Goal: Task Accomplishment & Management: Complete application form

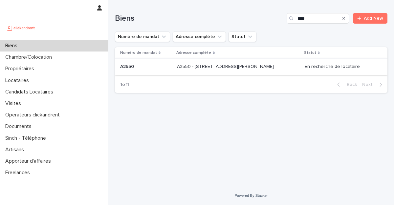
type input "****"
click at [206, 69] on p "A2550 - [STREET_ADDRESS][PERSON_NAME]" at bounding box center [226, 66] width 98 height 7
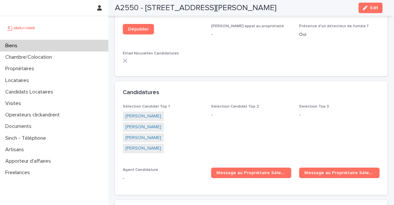
scroll to position [1916, 0]
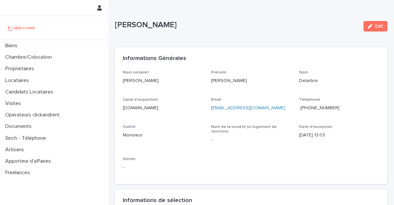
click at [250, 21] on p "Matthieu Delarbre" at bounding box center [236, 25] width 243 height 10
click at [164, 13] on div "Matthieu Delarbre Edit" at bounding box center [251, 26] width 272 height 26
drag, startPoint x: 181, startPoint y: 26, endPoint x: 117, endPoint y: 24, distance: 64.6
click at [117, 24] on p "Matthieu Delarbre" at bounding box center [236, 25] width 243 height 10
copy p "Matthieu Delarbre"
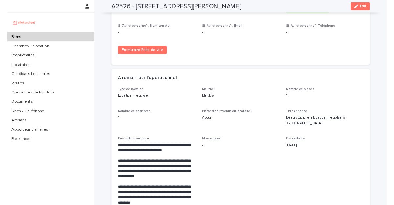
scroll to position [1163, 0]
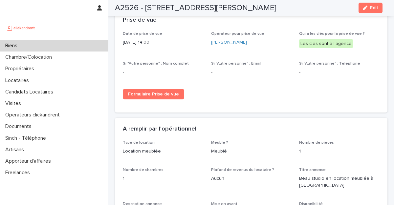
click at [287, 6] on div "A2526 - 30 Rue Gabriel Péri, Créteil 94000 Edit" at bounding box center [248, 8] width 267 height 16
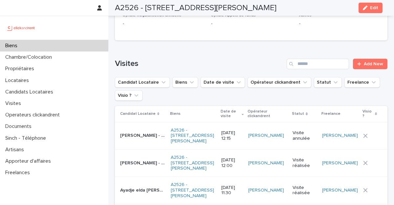
scroll to position [2655, 0]
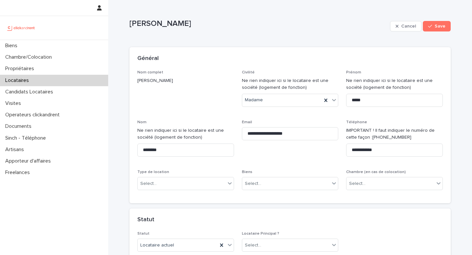
click at [196, 93] on span "Nom complet Noemi Castagna" at bounding box center [185, 91] width 97 height 42
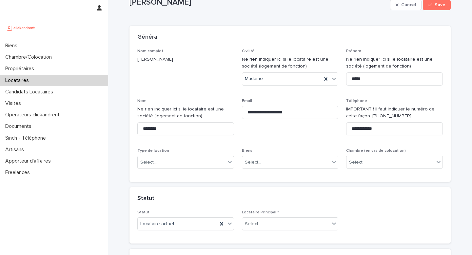
scroll to position [52, 0]
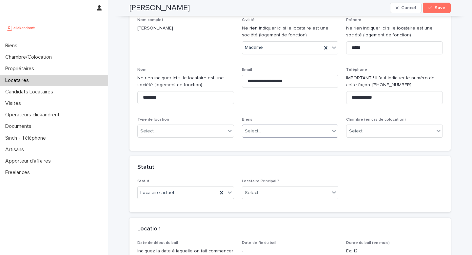
click at [252, 130] on div "Select..." at bounding box center [253, 131] width 16 height 7
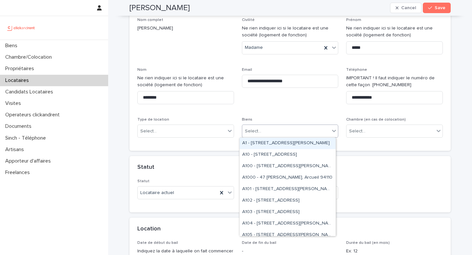
click at [407, 9] on span "Cancel" at bounding box center [408, 8] width 15 height 5
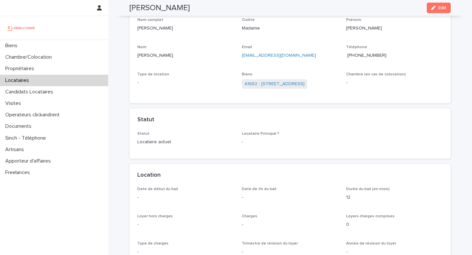
drag, startPoint x: 183, startPoint y: 6, endPoint x: 127, endPoint y: 8, distance: 56.1
click at [130, 8] on h2 "[PERSON_NAME]" at bounding box center [160, 8] width 60 height 10
copy h2 "[PERSON_NAME]"
click at [191, 77] on div "Type de location -" at bounding box center [185, 81] width 97 height 19
click at [431, 8] on icon "button" at bounding box center [433, 8] width 5 height 5
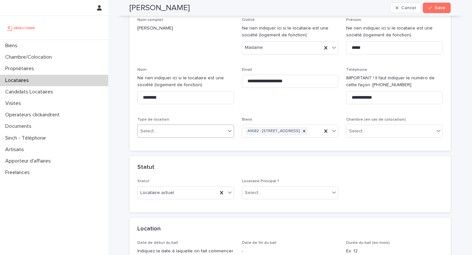
click at [140, 131] on div "Select..." at bounding box center [148, 131] width 16 height 7
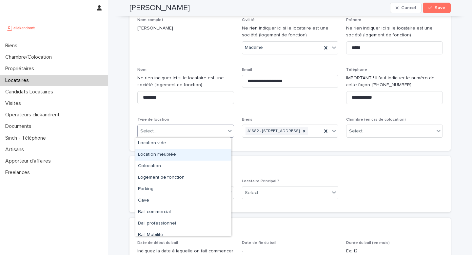
click at [165, 154] on div "Location meublée" at bounding box center [183, 154] width 96 height 11
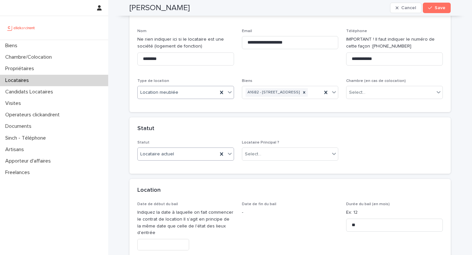
scroll to position [93, 0]
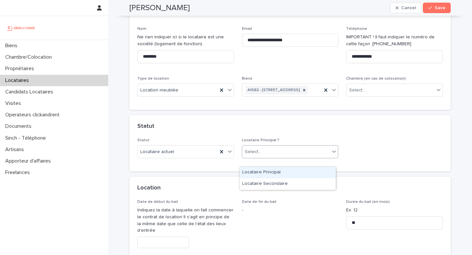
click at [245, 155] on div "Select..." at bounding box center [253, 152] width 16 height 7
click at [249, 171] on div "Locataire Principal" at bounding box center [288, 172] width 96 height 11
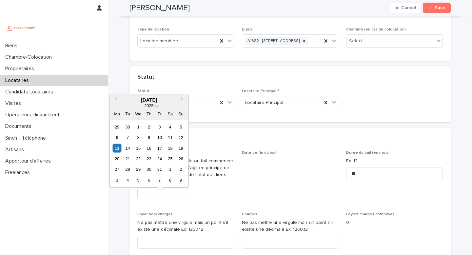
click at [169, 199] on input "text" at bounding box center [163, 193] width 52 height 11
click at [160, 149] on div "17" at bounding box center [159, 148] width 9 height 9
type input "**********"
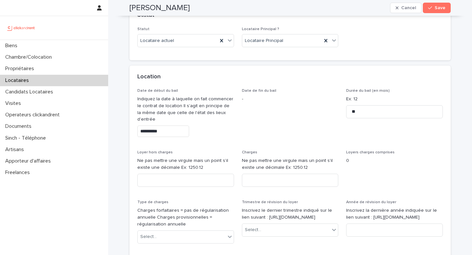
scroll to position [236, 0]
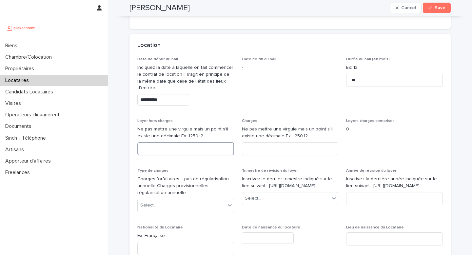
click at [198, 155] on input at bounding box center [185, 148] width 97 height 13
paste input "****"
type input "****"
click at [272, 155] on input at bounding box center [290, 148] width 97 height 13
paste input "***"
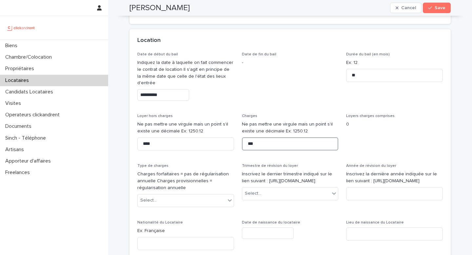
scroll to position [248, 0]
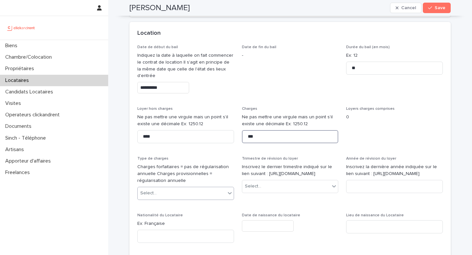
type input "***"
click at [179, 199] on div "Select..." at bounding box center [182, 193] width 88 height 11
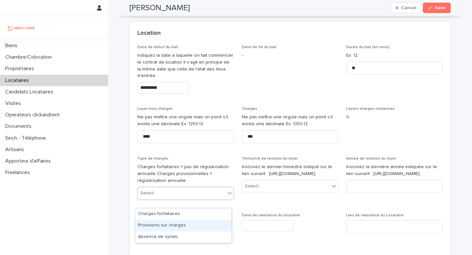
click at [165, 221] on div "Provisions sur charges" at bounding box center [183, 225] width 96 height 11
click at [250, 190] on div "Select..." at bounding box center [253, 186] width 16 height 7
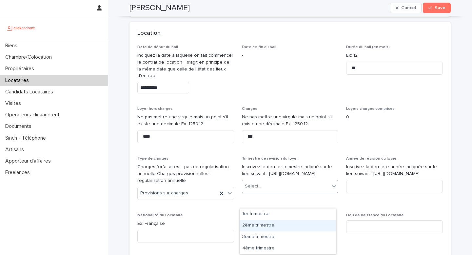
click at [257, 226] on div "2ème trimestre" at bounding box center [288, 225] width 96 height 11
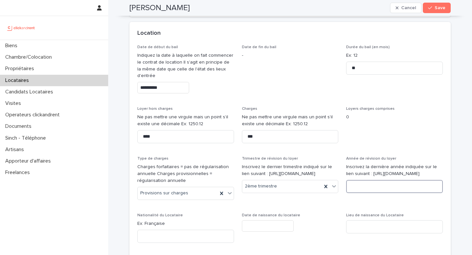
click at [353, 193] on input at bounding box center [394, 186] width 97 height 13
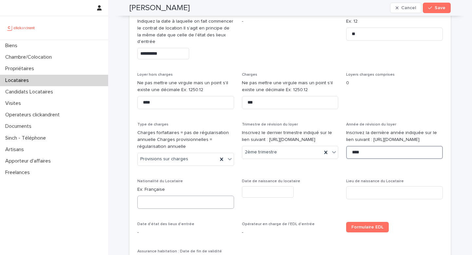
scroll to position [294, 0]
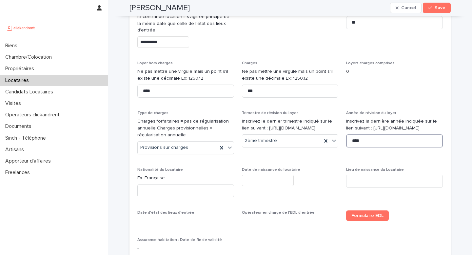
type input "****"
click at [175, 197] on input at bounding box center [185, 190] width 97 height 13
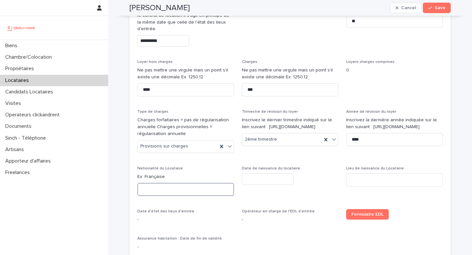
scroll to position [295, 0]
type input "*********"
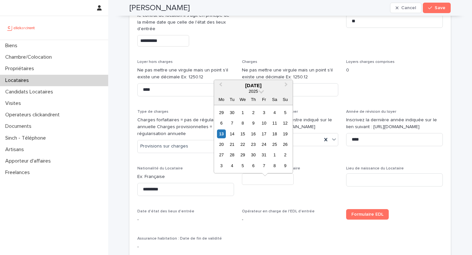
click at [244, 185] on input "text" at bounding box center [268, 178] width 52 height 11
type input "*********"
click at [304, 185] on div "*********" at bounding box center [290, 178] width 97 height 11
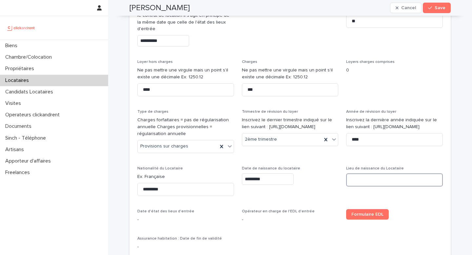
click at [352, 187] on input at bounding box center [394, 179] width 97 height 13
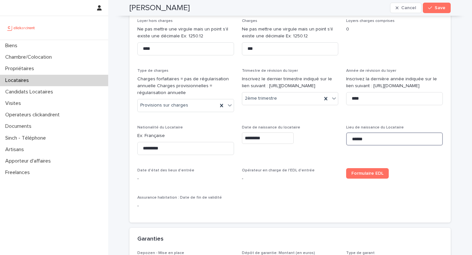
scroll to position [538, 0]
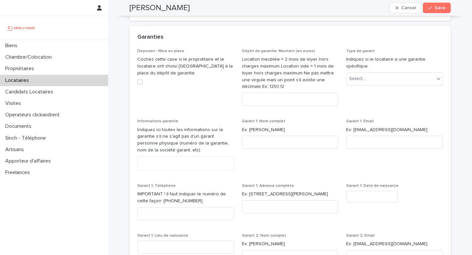
type input "******"
click at [276, 106] on input at bounding box center [290, 99] width 97 height 13
type input "****"
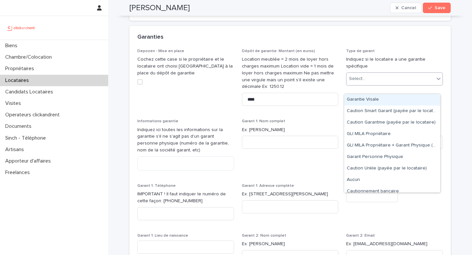
click at [360, 82] on div "Select..." at bounding box center [357, 78] width 16 height 7
click at [360, 99] on div "Garantie Visale" at bounding box center [392, 99] width 96 height 11
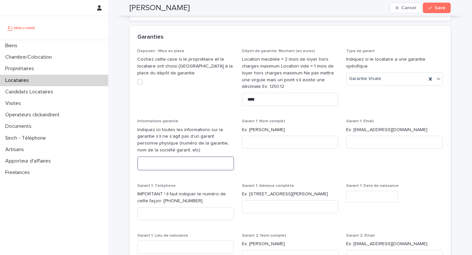
click at [177, 171] on textarea at bounding box center [185, 163] width 97 height 14
paste textarea "***"
type textarea "***"
drag, startPoint x: 177, startPoint y: 174, endPoint x: 128, endPoint y: 158, distance: 51.4
click at [130, 158] on div "Depozen - Mise en place Cochez cette case si le propriétaire et le locataire on…" at bounding box center [290, 209] width 321 height 320
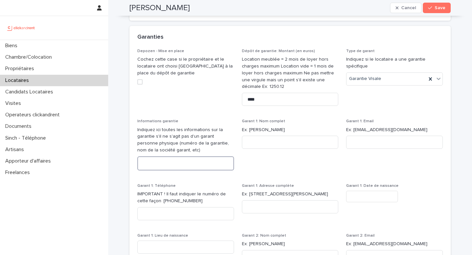
paste textarea "**********"
click at [141, 171] on textarea "**********" at bounding box center [185, 163] width 97 height 14
drag, startPoint x: 175, startPoint y: 172, endPoint x: 154, endPoint y: 172, distance: 21.0
click at [154, 171] on textarea "**********" at bounding box center [185, 163] width 97 height 14
type textarea "**********"
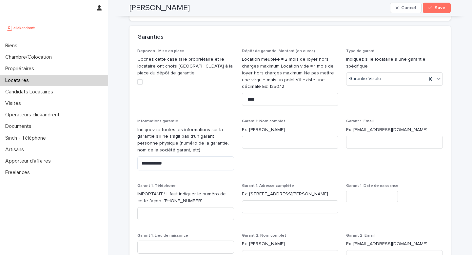
click at [294, 174] on span "Garant 1: Nom complet Ex: Stéphane Plaza" at bounding box center [290, 147] width 97 height 57
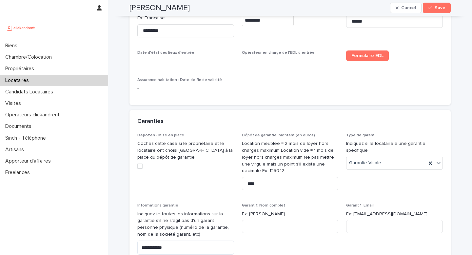
scroll to position [349, 0]
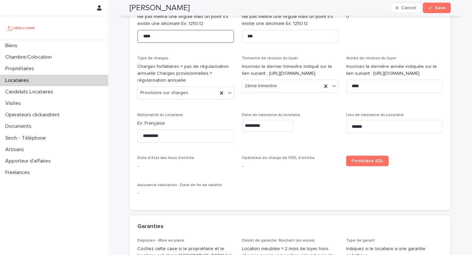
drag, startPoint x: 176, startPoint y: 48, endPoint x: 140, endPoint y: 45, distance: 36.8
click at [140, 43] on input "****" at bounding box center [185, 36] width 97 height 13
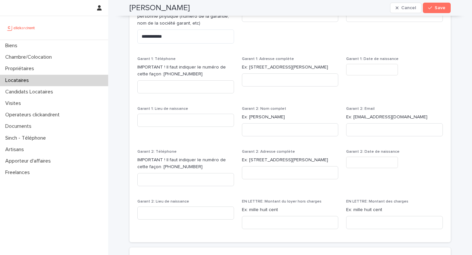
scroll to position [676, 0]
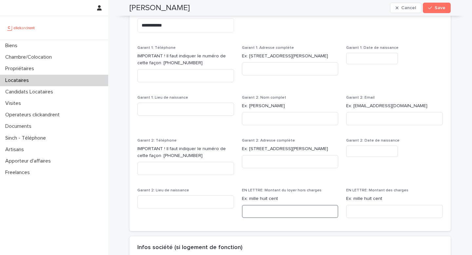
click at [275, 218] on input at bounding box center [290, 211] width 97 height 13
paste input "**********"
type input "**********"
click at [352, 218] on input at bounding box center [394, 211] width 97 height 13
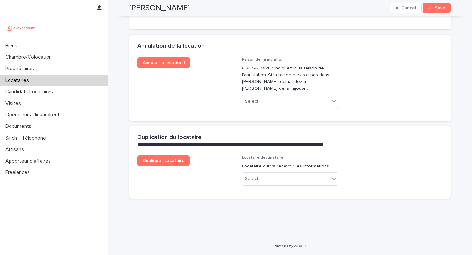
scroll to position [1378, 0]
type input "****"
click at [266, 175] on div "Select..." at bounding box center [286, 178] width 88 height 11
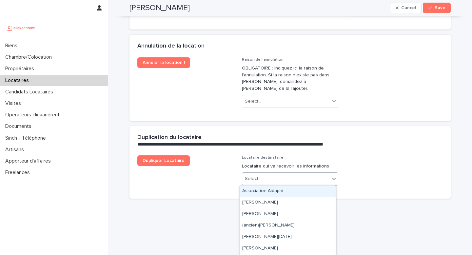
paste input "**********"
type input "**********"
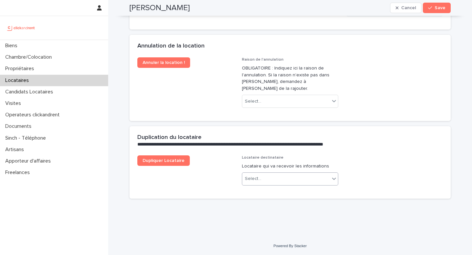
drag, startPoint x: 285, startPoint y: 180, endPoint x: 280, endPoint y: 180, distance: 4.6
click at [280, 180] on div "Select..." at bounding box center [286, 178] width 88 height 11
drag, startPoint x: 361, startPoint y: 151, endPoint x: 377, endPoint y: 106, distance: 47.9
click at [362, 150] on div "**********" at bounding box center [290, 140] width 321 height 29
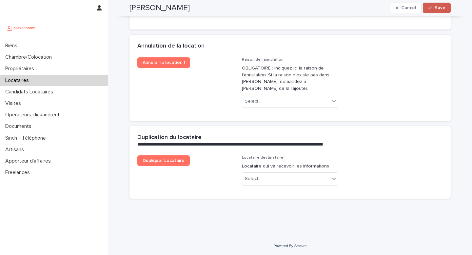
click at [431, 7] on div "button" at bounding box center [431, 8] width 7 height 5
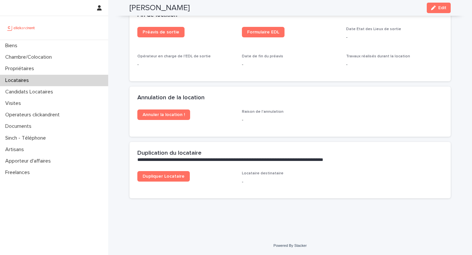
scroll to position [858, 0]
click at [435, 8] on div "button" at bounding box center [434, 8] width 7 height 5
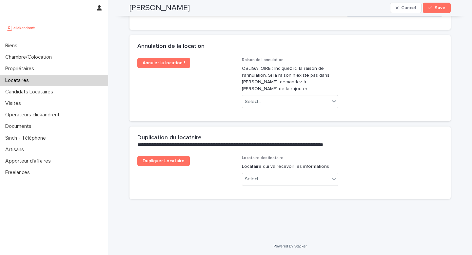
scroll to position [1378, 0]
click at [258, 175] on div "Select..." at bounding box center [286, 178] width 88 height 11
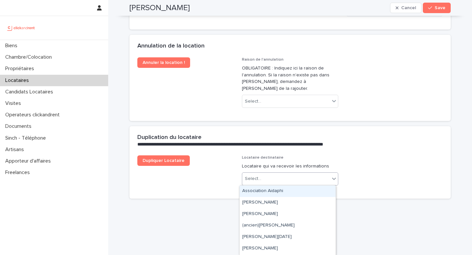
paste input "**********"
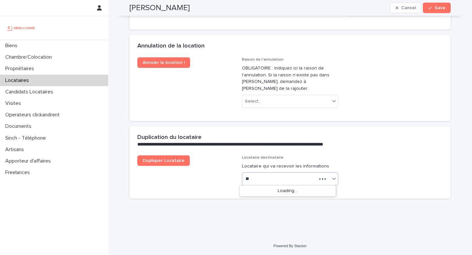
type input "*"
click at [263, 175] on div "Select..." at bounding box center [286, 178] width 88 height 11
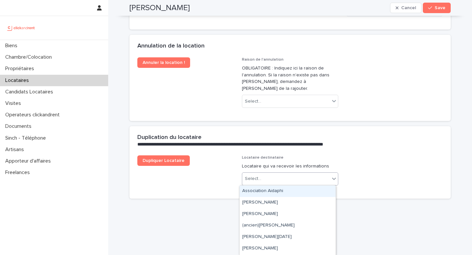
paste input "**********"
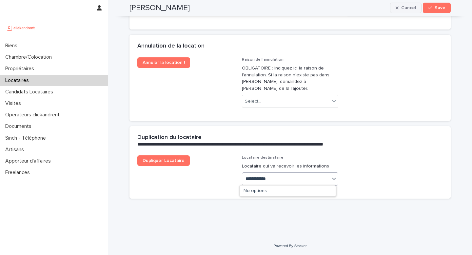
type input "**********"
click at [406, 10] on span "Cancel" at bounding box center [408, 8] width 15 height 5
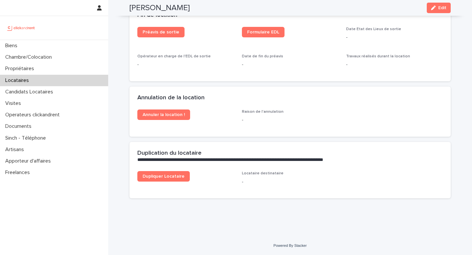
scroll to position [858, 0]
click at [434, 10] on div "button" at bounding box center [434, 8] width 7 height 5
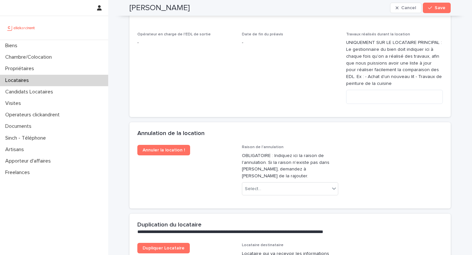
scroll to position [1378, 0]
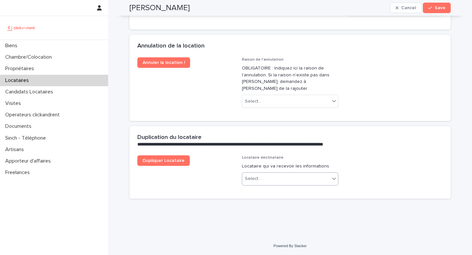
click at [262, 176] on input "text" at bounding box center [262, 179] width 1 height 6
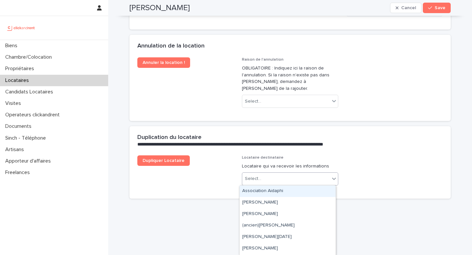
paste input "**********"
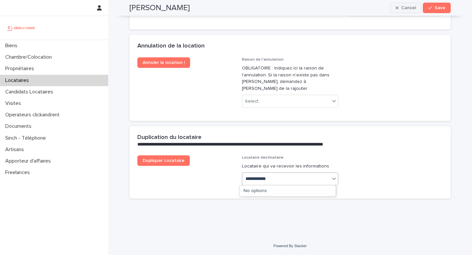
type input "**********"
click at [404, 6] on span "Cancel" at bounding box center [408, 8] width 15 height 5
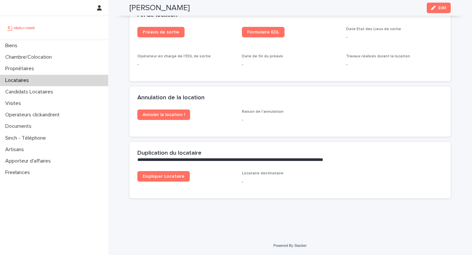
scroll to position [858, 0]
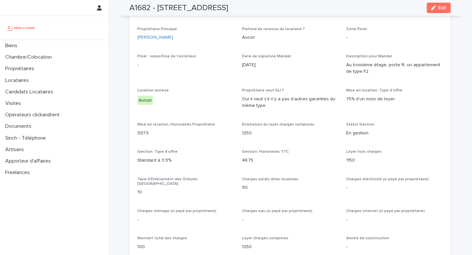
scroll to position [594, 0]
copy p "1150"
drag, startPoint x: 353, startPoint y: 160, endPoint x: 341, endPoint y: 159, distance: 11.5
click at [341, 159] on div "Opérateur commercial [PERSON_NAME] Opérateur opérationnel [PERSON_NAME] Proprié…" at bounding box center [290, 245] width 306 height 503
drag, startPoint x: 142, startPoint y: 240, endPoint x: 131, endPoint y: 240, distance: 11.2
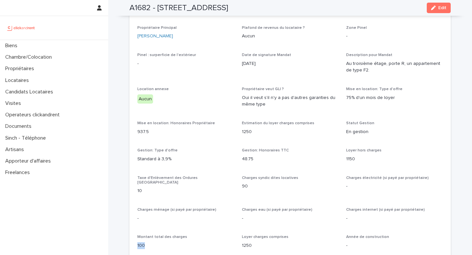
click at [131, 240] on div "Opérateur commercial [PERSON_NAME] Opérateur opérationnel [PERSON_NAME] Proprié…" at bounding box center [290, 249] width 321 height 511
copy p "100"
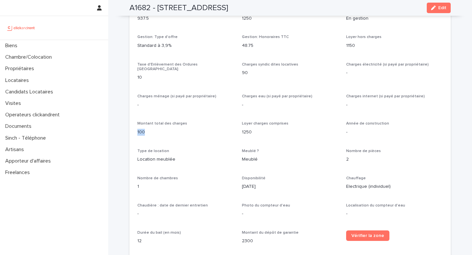
scroll to position [708, 0]
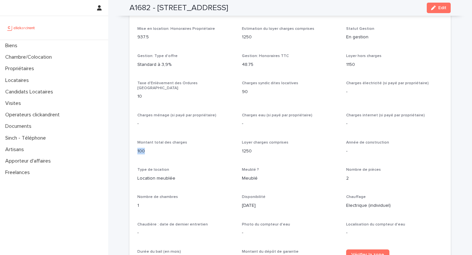
drag, startPoint x: 260, startPoint y: 10, endPoint x: 155, endPoint y: 7, distance: 105.0
click at [155, 7] on div "A1682 - [STREET_ADDRESS] Edit" at bounding box center [290, 8] width 321 height 16
copy h2 "[STREET_ADDRESS]"
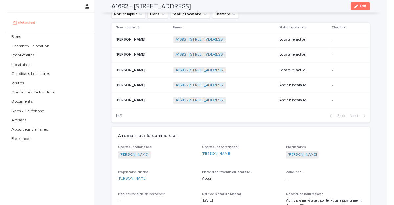
scroll to position [375, 0]
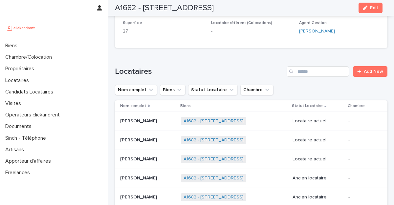
click at [194, 69] on h1 "Locataires" at bounding box center [199, 72] width 169 height 10
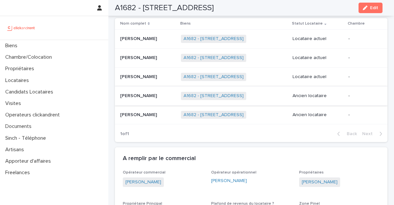
scroll to position [457, 0]
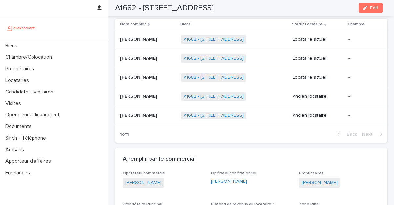
click at [142, 58] on p "[PERSON_NAME]" at bounding box center [139, 57] width 38 height 7
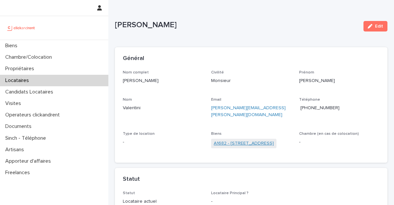
click at [241, 140] on link "A1682 - [STREET_ADDRESS]" at bounding box center [243, 143] width 60 height 7
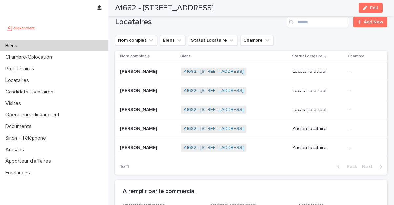
scroll to position [425, 0]
click at [151, 91] on p at bounding box center [147, 91] width 55 height 6
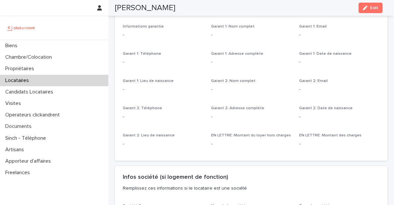
scroll to position [539, 0]
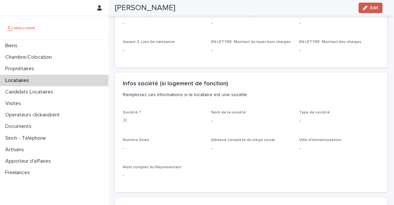
click at [364, 9] on icon "button" at bounding box center [364, 8] width 5 height 5
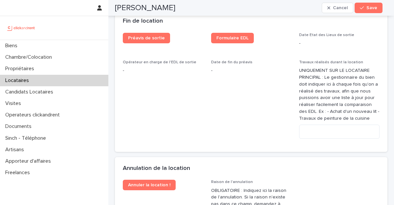
scroll to position [1462, 0]
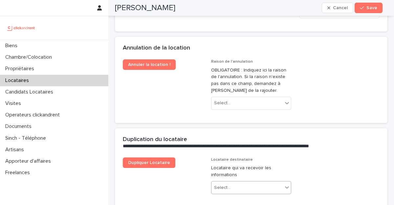
click at [235, 182] on div "Select..." at bounding box center [246, 187] width 71 height 11
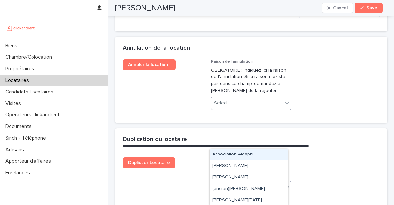
click at [233, 98] on div "Select..." at bounding box center [246, 103] width 71 height 11
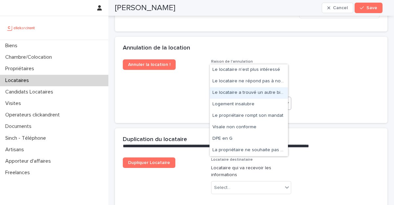
click at [230, 91] on div "Le locataire a trouvé un autre bien" at bounding box center [249, 92] width 78 height 11
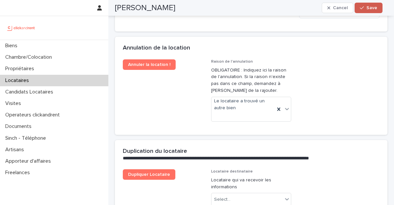
click at [363, 9] on icon "button" at bounding box center [361, 8] width 4 height 5
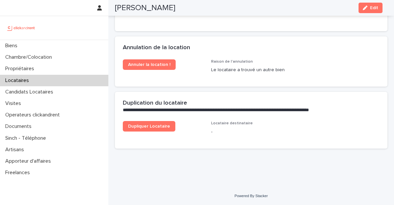
scroll to position [908, 0]
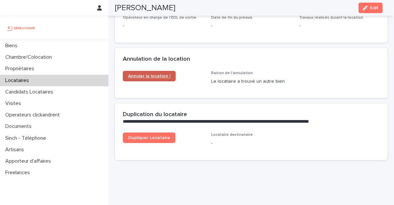
click at [158, 74] on span "Annuler la location !" at bounding box center [149, 76] width 42 height 5
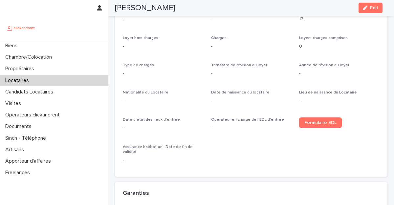
scroll to position [73, 0]
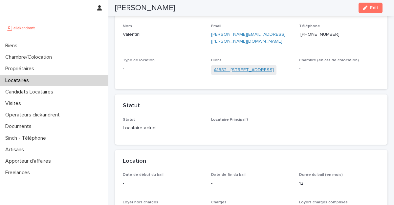
click at [244, 67] on link "A1682 - [STREET_ADDRESS]" at bounding box center [243, 70] width 60 height 7
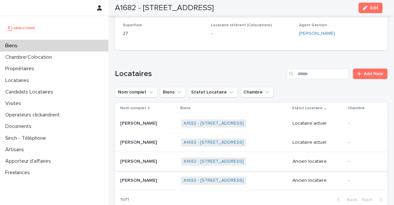
scroll to position [420, 0]
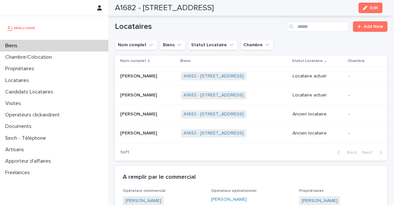
click at [148, 118] on div "[PERSON_NAME] [PERSON_NAME]" at bounding box center [147, 114] width 55 height 11
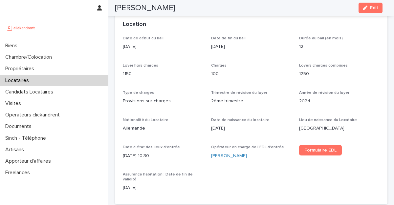
scroll to position [74, 0]
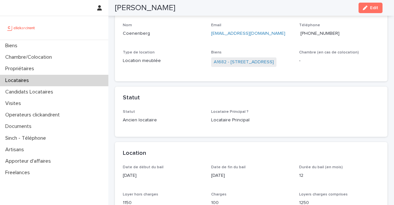
drag, startPoint x: 235, startPoint y: 64, endPoint x: 190, endPoint y: 1, distance: 77.8
click at [238, 61] on link "A1682 - [STREET_ADDRESS]" at bounding box center [243, 62] width 60 height 7
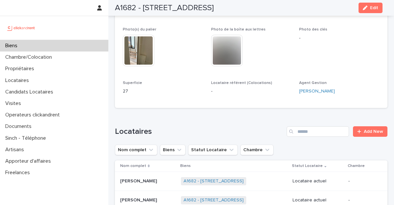
scroll to position [409, 0]
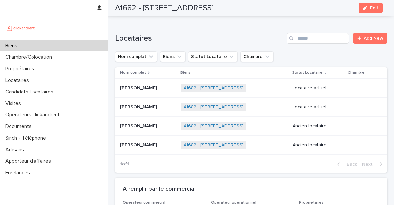
click at [136, 88] on p "[PERSON_NAME]" at bounding box center [139, 87] width 38 height 7
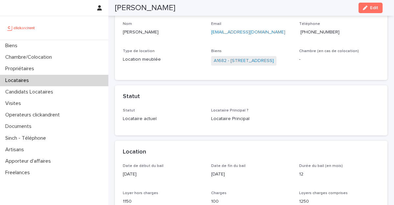
scroll to position [162, 0]
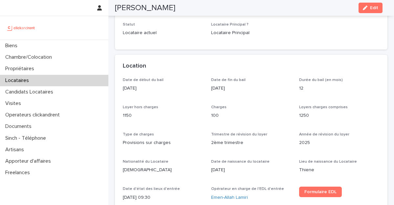
copy p "[DATE]"
drag, startPoint x: 147, startPoint y: 90, endPoint x: 120, endPoint y: 89, distance: 26.6
click at [120, 89] on div "Date de début du bail [DATE] Date de fin du bail [DATE] Durée du bail (en mois)…" at bounding box center [251, 162] width 272 height 169
copy p "1150"
drag, startPoint x: 144, startPoint y: 117, endPoint x: 120, endPoint y: 114, distance: 24.8
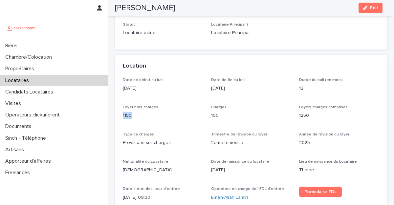
click at [120, 114] on div "Date de début du bail [DATE] Date de fin du bail [DATE] Durée du bail (en mois)…" at bounding box center [251, 162] width 272 height 169
copy p "100"
drag, startPoint x: 234, startPoint y: 117, endPoint x: 209, endPoint y: 114, distance: 26.1
click at [209, 114] on div "Date de début du bail [DATE] Date de fin du bail [DATE] Durée du bail (en mois)…" at bounding box center [251, 158] width 256 height 161
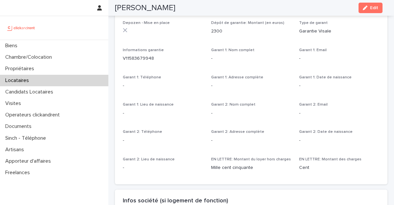
scroll to position [415, 0]
copy p "V11583679948"
drag, startPoint x: 154, startPoint y: 53, endPoint x: 123, endPoint y: 55, distance: 31.2
click at [123, 55] on p "V11583679948" at bounding box center [163, 58] width 80 height 7
copy p "2300"
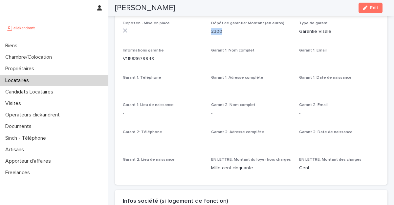
drag, startPoint x: 220, startPoint y: 27, endPoint x: 207, endPoint y: 26, distance: 13.5
click at [207, 26] on div "Depozen - Mise en place Dépôt de garantie: Montant (en euros) 2300 Type de gara…" at bounding box center [251, 99] width 256 height 156
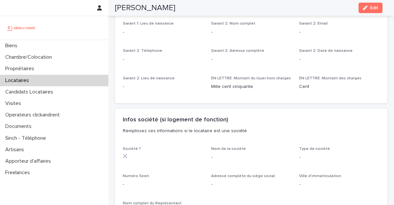
scroll to position [512, 0]
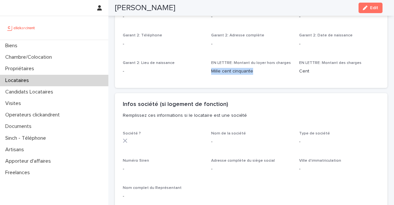
drag, startPoint x: 252, startPoint y: 67, endPoint x: 205, endPoint y: 66, distance: 46.9
click at [205, 66] on div "Depozen - Mise en place Dépôt de garantie: Montant (en euros) 2300 Type de gara…" at bounding box center [251, 2] width 256 height 156
copy p "Mille cent cinquante"
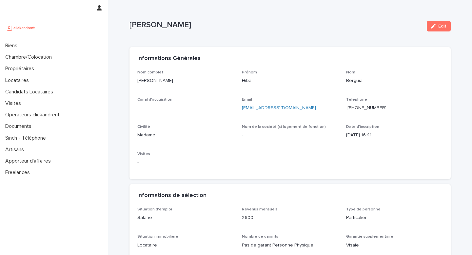
scroll to position [1, 0]
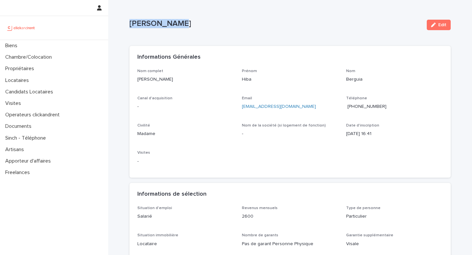
drag, startPoint x: 169, startPoint y: 23, endPoint x: 124, endPoint y: 25, distance: 45.0
copy p "[PERSON_NAME]"
click at [273, 166] on div "Nom complet Hiba Berguia Prénom Hiba Nom Berguia Canal d'acquisition - Email Be…" at bounding box center [290, 119] width 306 height 101
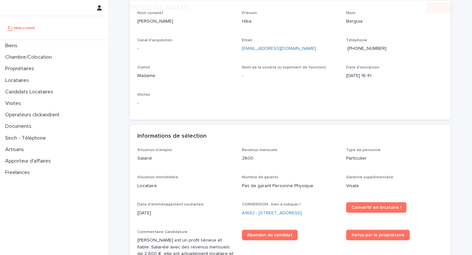
scroll to position [126, 0]
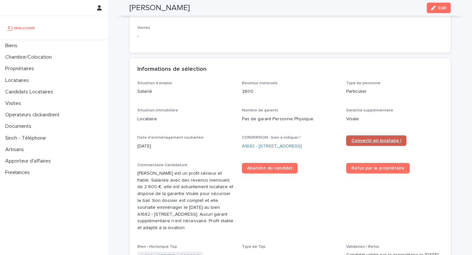
click at [359, 140] on span "Convertir en locataire !" at bounding box center [377, 140] width 50 height 5
click at [259, 145] on link "A1682 - [STREET_ADDRESS]" at bounding box center [272, 146] width 60 height 7
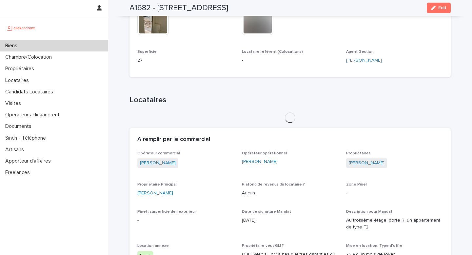
scroll to position [327, 0]
